Goal: Find specific page/section: Find specific page/section

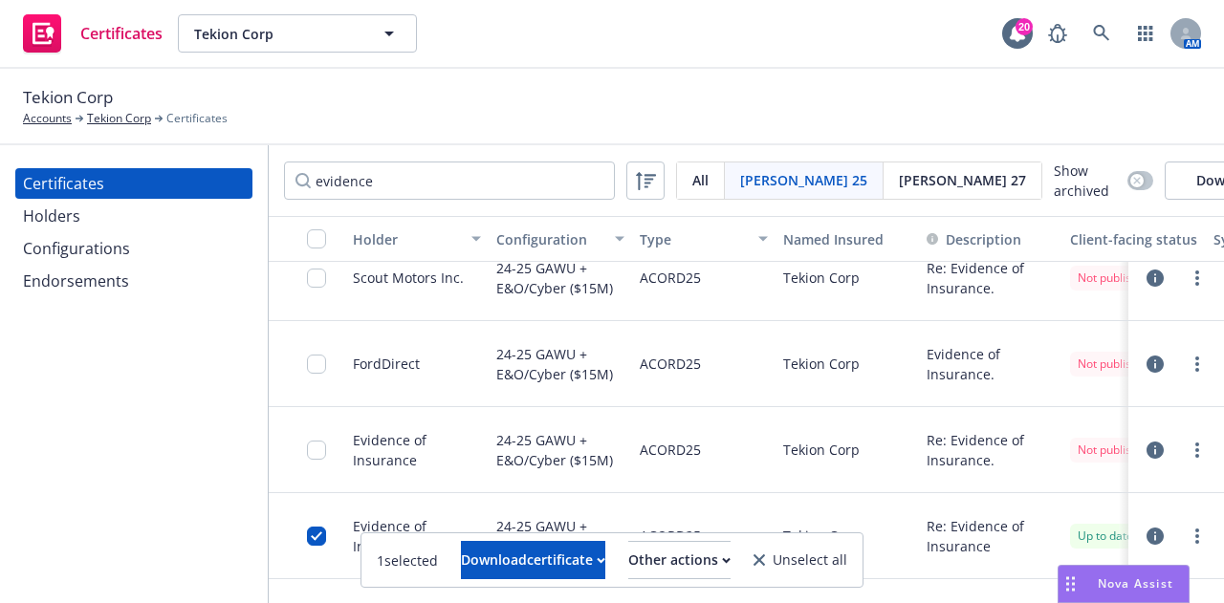
scroll to position [372, 0]
click at [1105, 22] on link at bounding box center [1101, 33] width 38 height 38
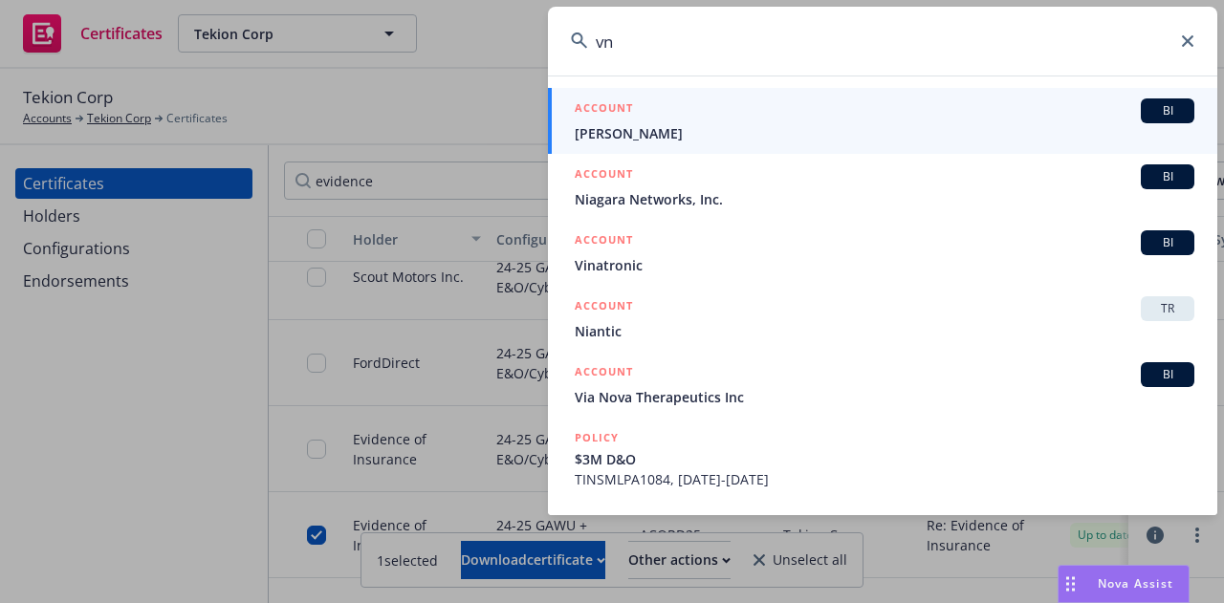
type input "v"
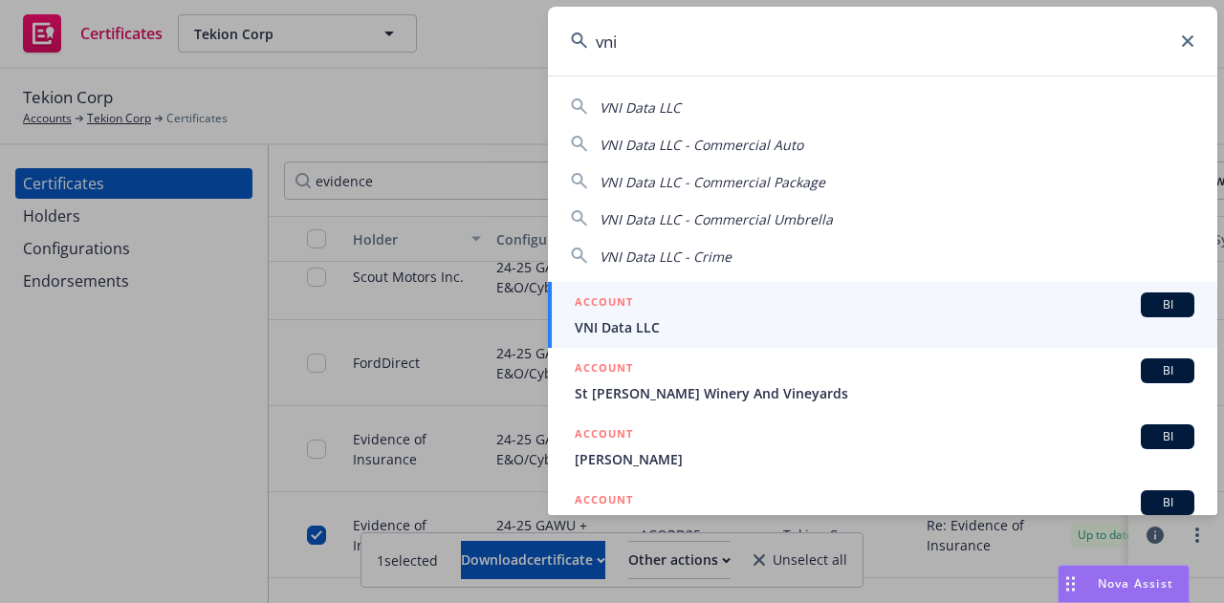
type input "vni"
click at [958, 319] on span "VNI Data LLC" at bounding box center [885, 327] width 620 height 20
